Goal: Task Accomplishment & Management: Manage account settings

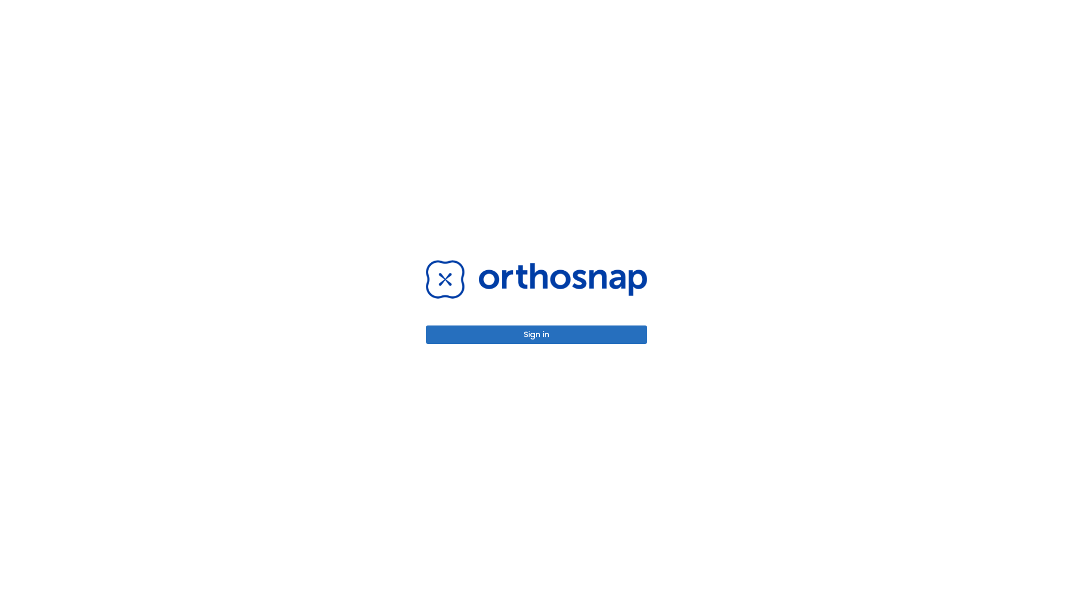
click at [537, 334] on button "Sign in" at bounding box center [536, 334] width 221 height 18
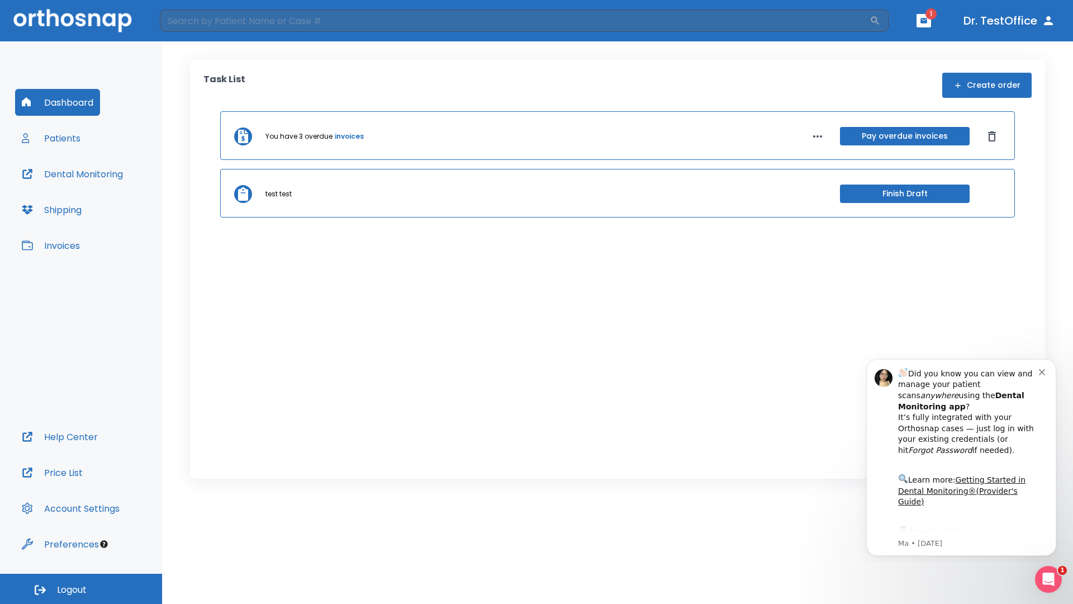
click at [81, 589] on span "Logout" at bounding box center [72, 590] width 30 height 12
